Goal: Task Accomplishment & Management: Manage account settings

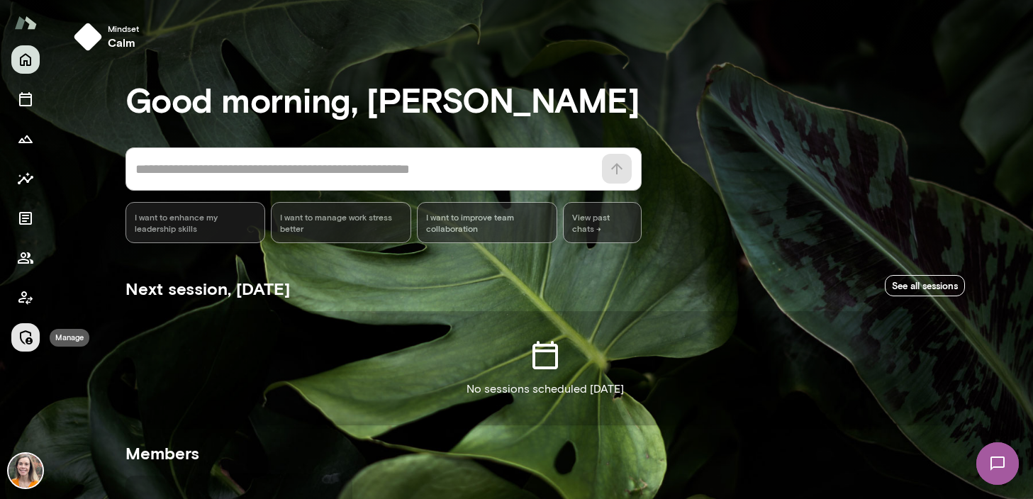
click at [26, 331] on icon "Manage" at bounding box center [26, 337] width 13 height 14
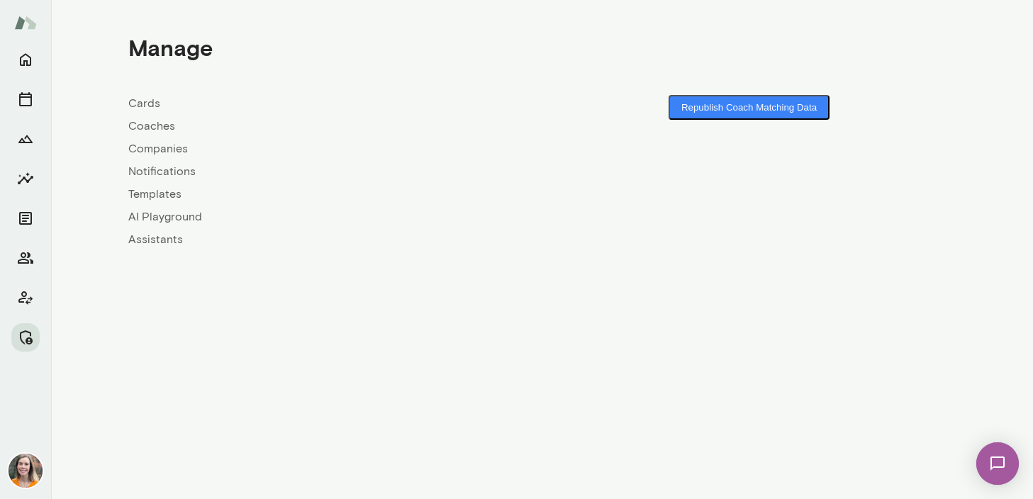
click at [147, 123] on link "Coaches" at bounding box center [335, 126] width 414 height 17
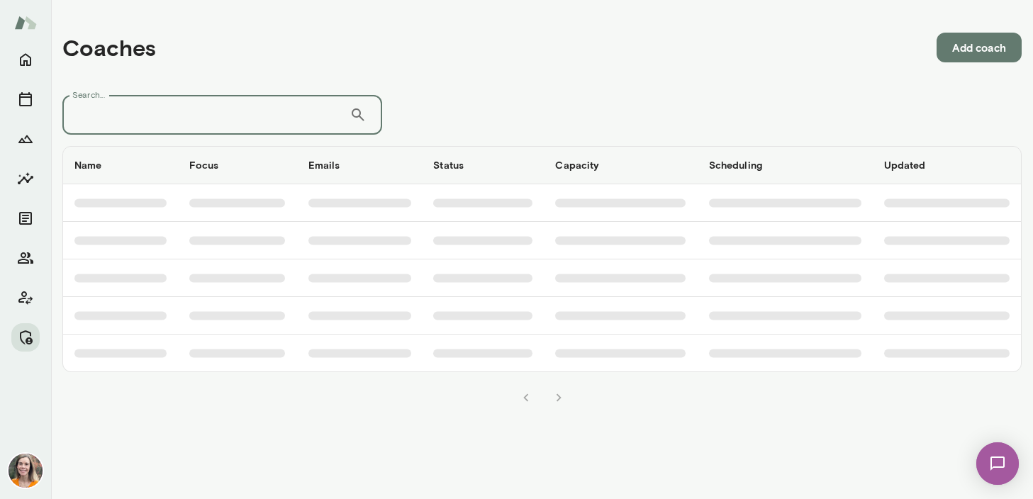
click at [147, 123] on input "Search..." at bounding box center [205, 115] width 287 height 40
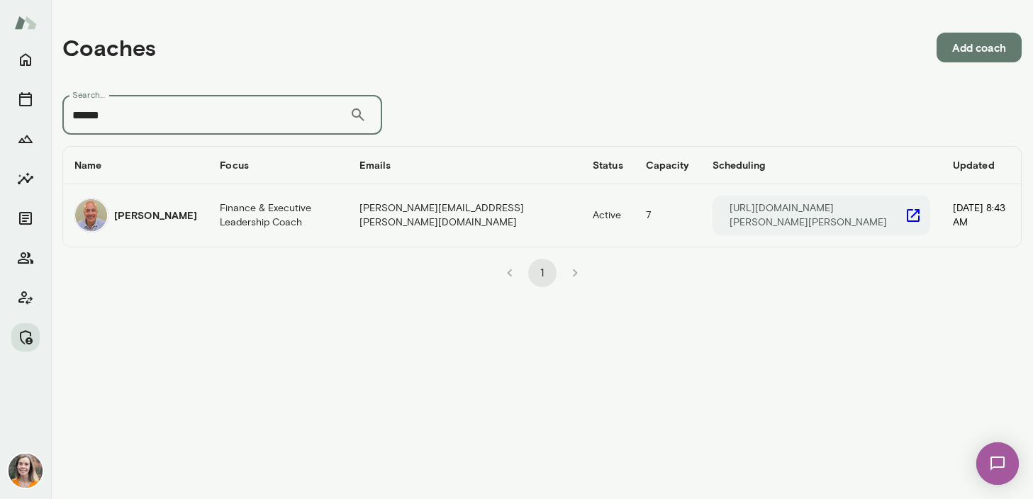
type input "******"
click at [213, 208] on td "Finance & Executive Leadership Coach" at bounding box center [278, 215] width 140 height 62
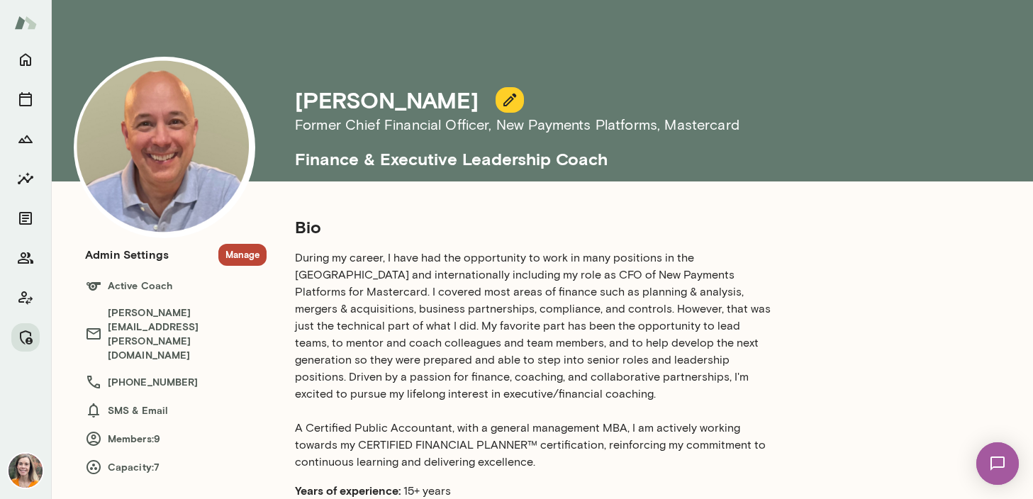
click at [243, 254] on button "Manage" at bounding box center [242, 255] width 48 height 22
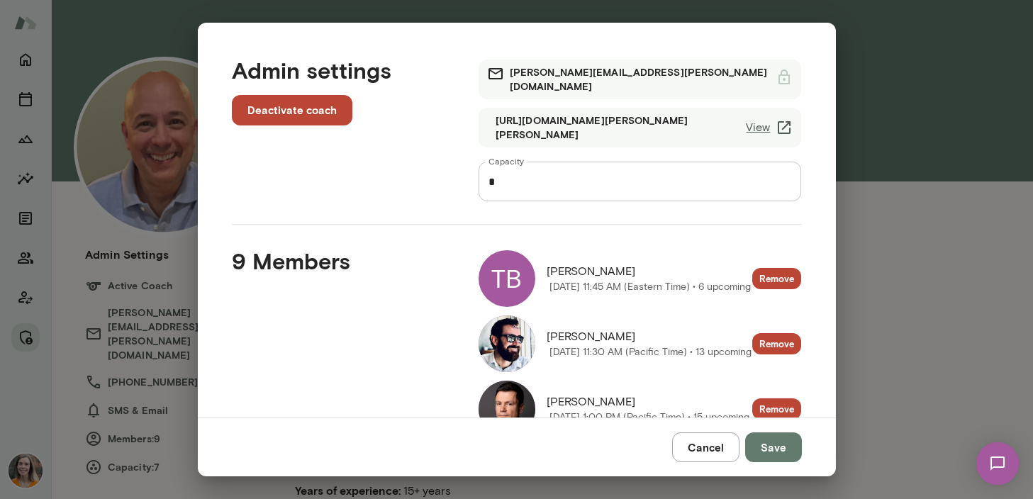
click at [710, 447] on button "Cancel" at bounding box center [705, 447] width 67 height 30
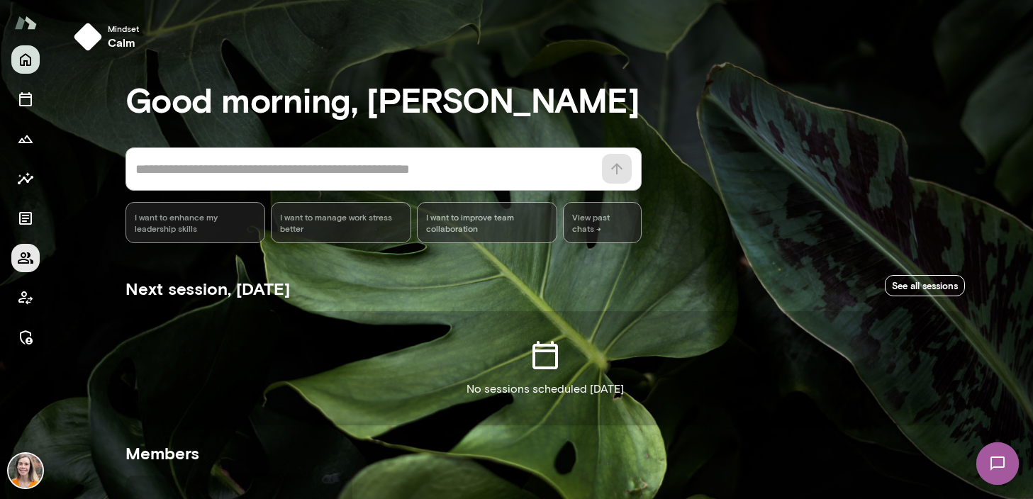
click at [34, 255] on button "Members" at bounding box center [25, 258] width 28 height 28
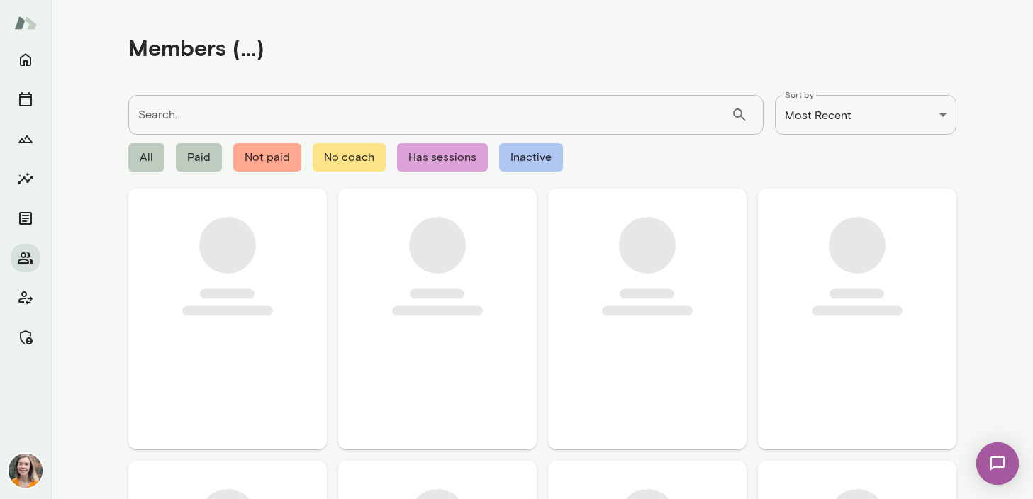
click at [191, 124] on input "Search..." at bounding box center [429, 115] width 603 height 40
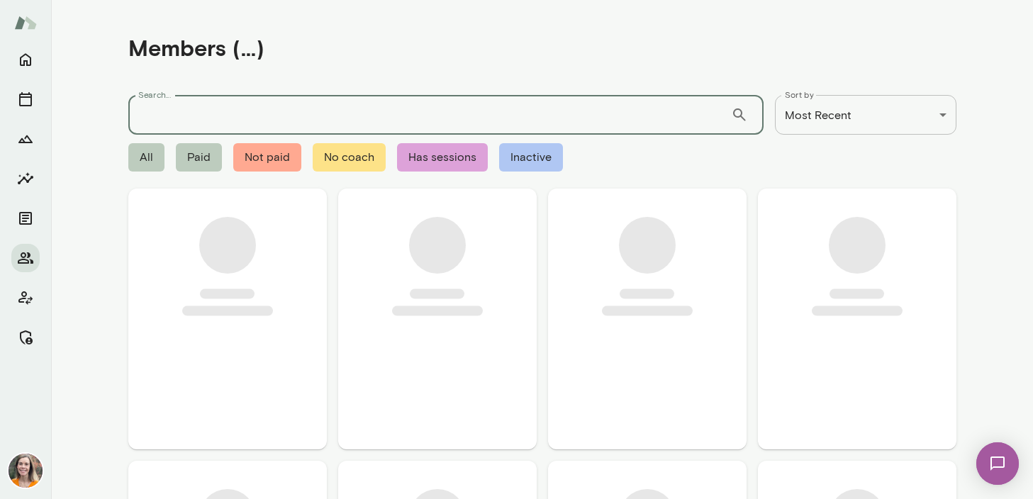
paste input "**********"
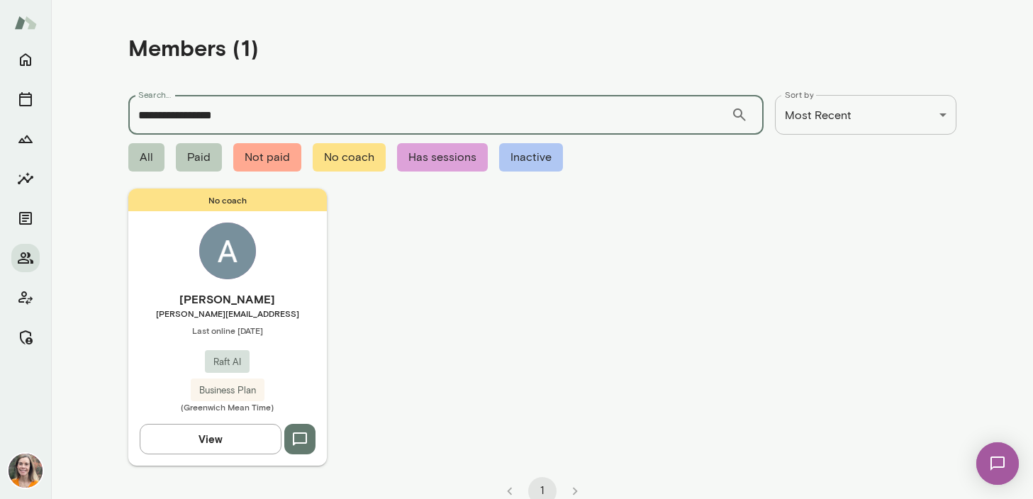
type input "**********"
click at [293, 310] on span "[PERSON_NAME][EMAIL_ADDRESS]" at bounding box center [227, 313] width 198 height 11
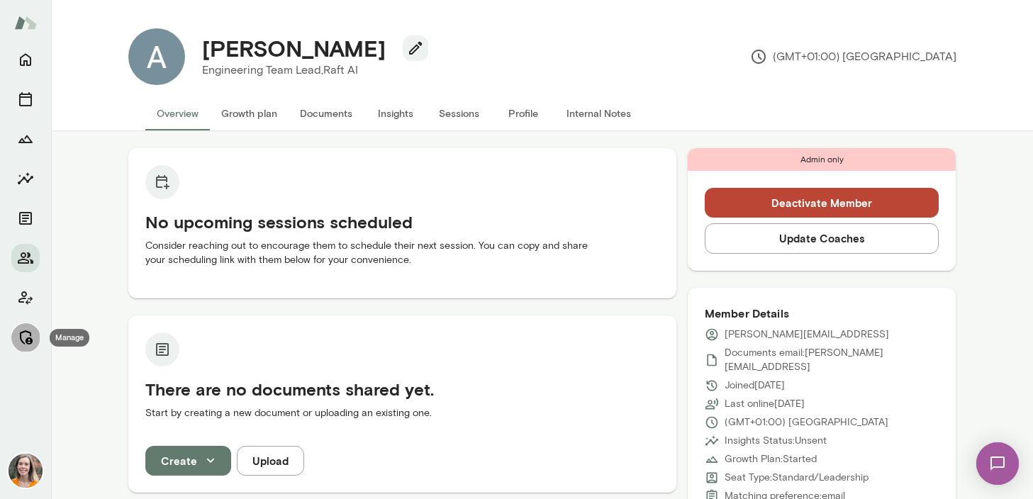
click at [22, 329] on icon "Manage" at bounding box center [25, 337] width 17 height 17
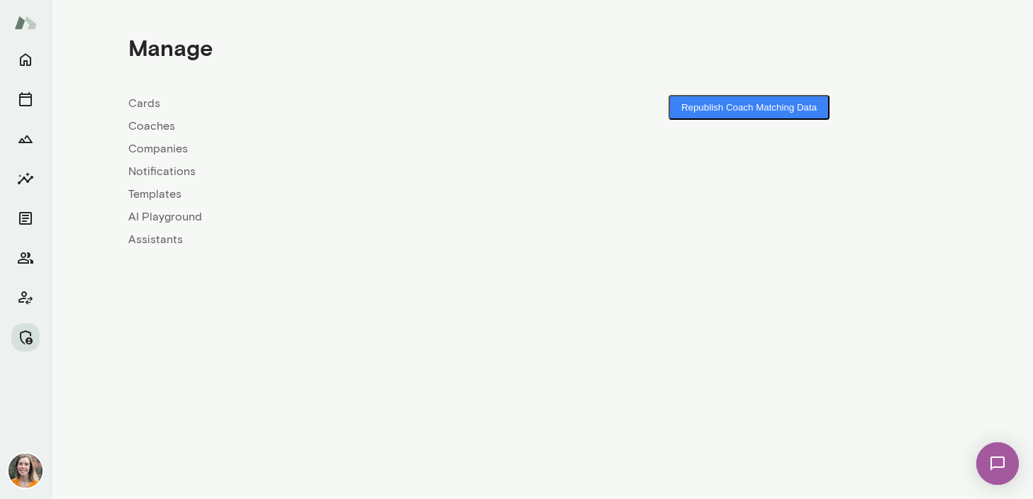
click at [157, 125] on link "Coaches" at bounding box center [335, 126] width 414 height 17
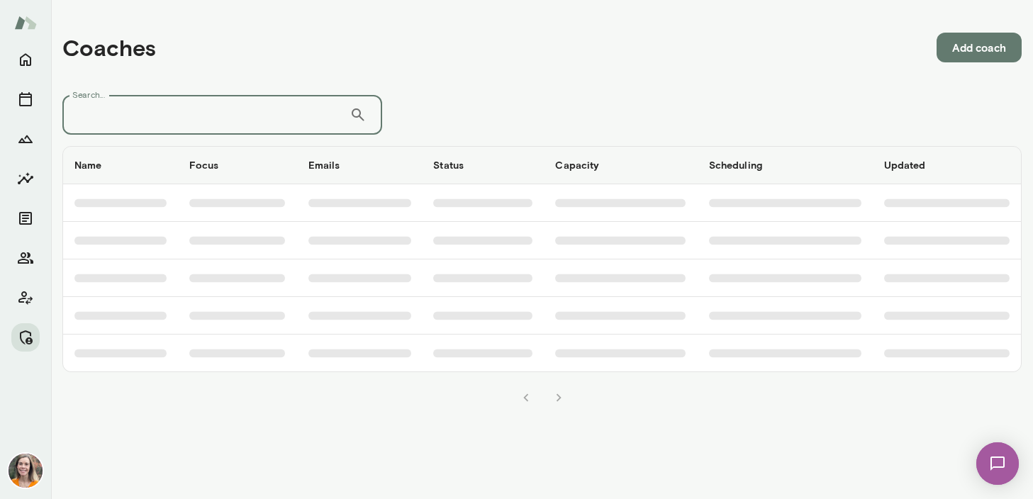
click at [207, 130] on input "Search..." at bounding box center [205, 115] width 287 height 40
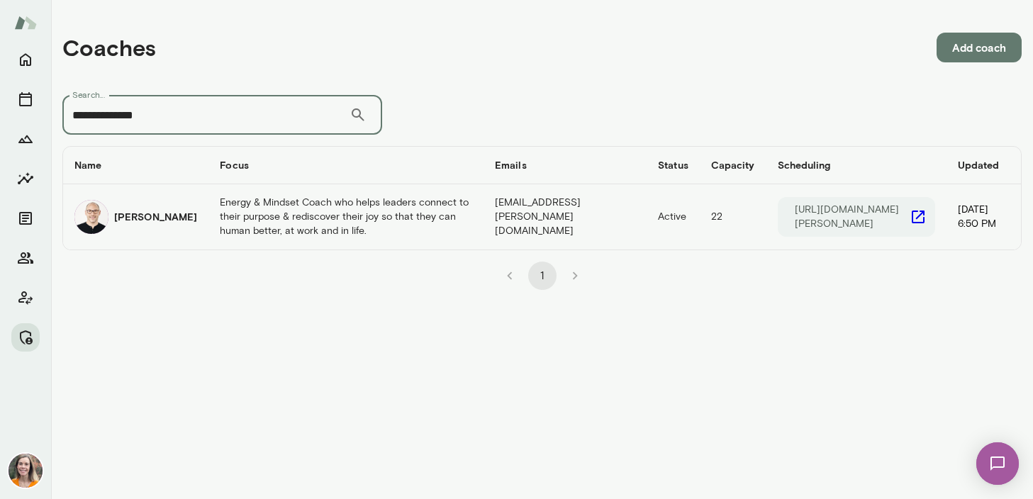
type input "**********"
click at [208, 228] on td "Energy & Mindset Coach who helps leaders connect to their purpose & rediscover …" at bounding box center [345, 216] width 275 height 65
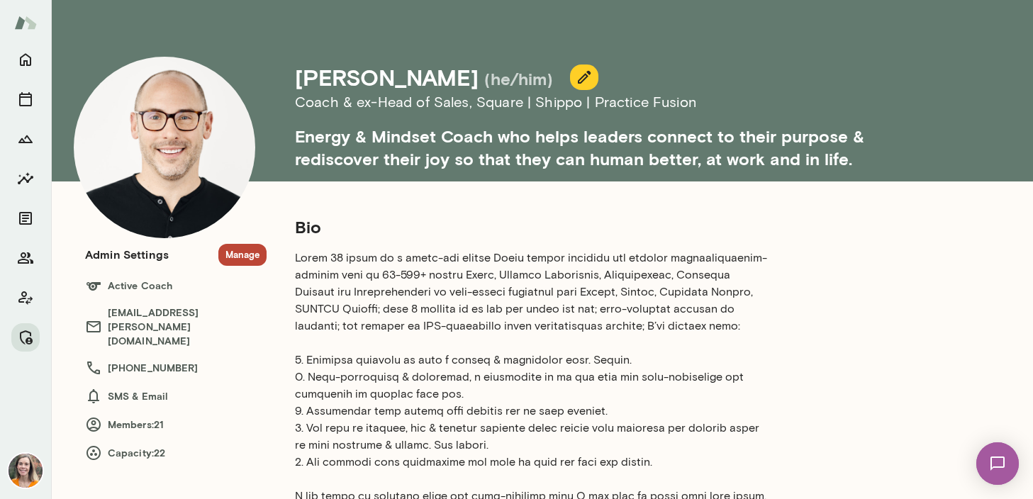
click at [243, 255] on button "Manage" at bounding box center [242, 255] width 48 height 22
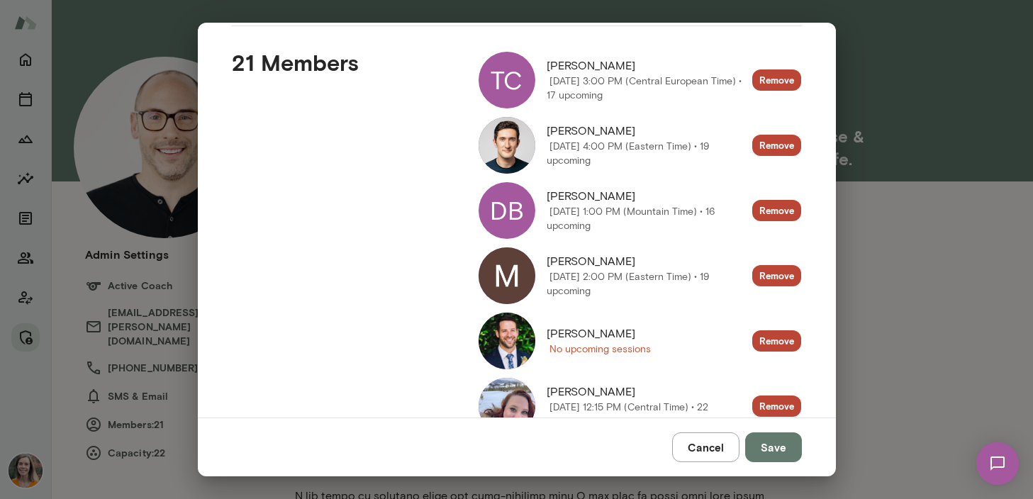
scroll to position [196, 0]
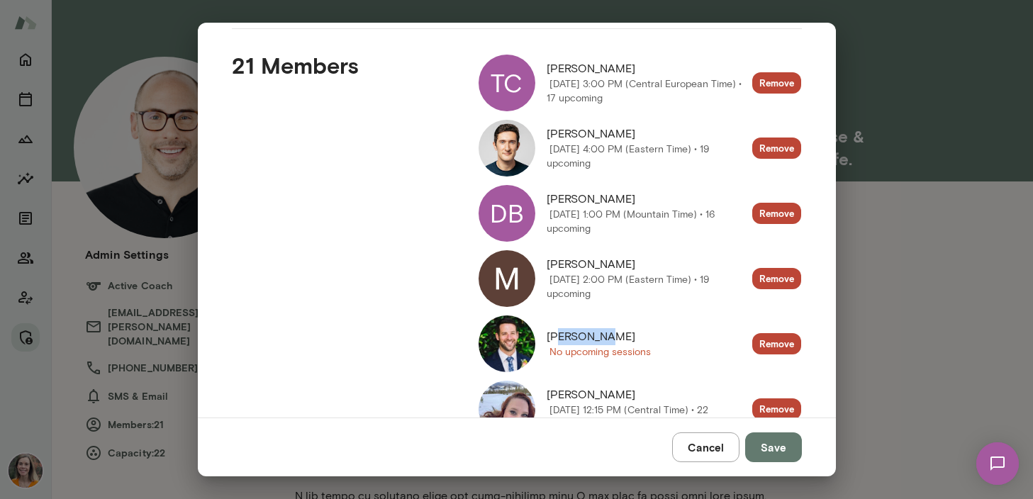
drag, startPoint x: 603, startPoint y: 340, endPoint x: 555, endPoint y: 341, distance: 48.2
click at [555, 341] on span "[PERSON_NAME]" at bounding box center [599, 336] width 104 height 17
click at [504, 343] on img at bounding box center [507, 343] width 57 height 57
